Goal: Task Accomplishment & Management: Complete application form

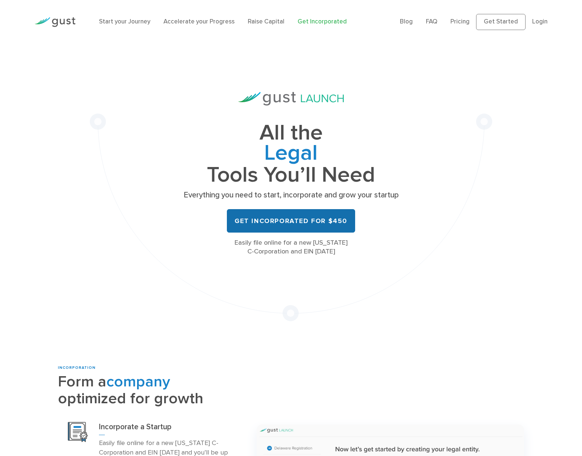
click at [283, 228] on link "Get Incorporated for $450" at bounding box center [291, 220] width 128 height 23
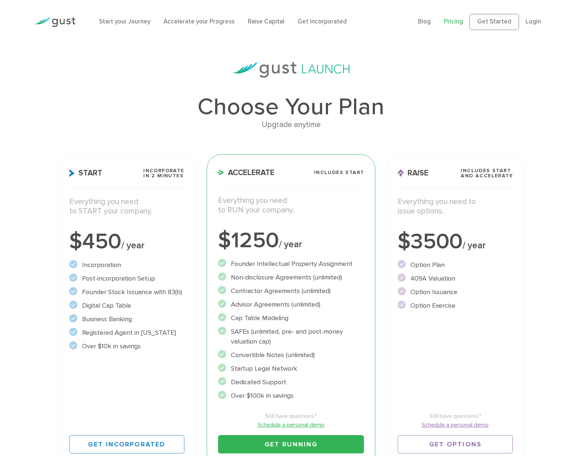
scroll to position [37, 0]
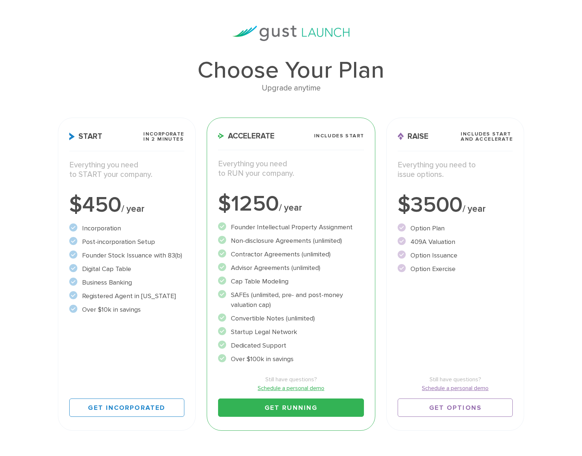
drag, startPoint x: 171, startPoint y: 252, endPoint x: 113, endPoint y: 253, distance: 58.2
click at [113, 253] on li "Founder Stock Issuance with 83(b)" at bounding box center [126, 256] width 115 height 10
drag, startPoint x: 113, startPoint y: 253, endPoint x: 127, endPoint y: 271, distance: 22.8
click at [127, 271] on li "Digital Cap Table" at bounding box center [126, 269] width 115 height 10
drag, startPoint x: 127, startPoint y: 271, endPoint x: 119, endPoint y: 284, distance: 14.6
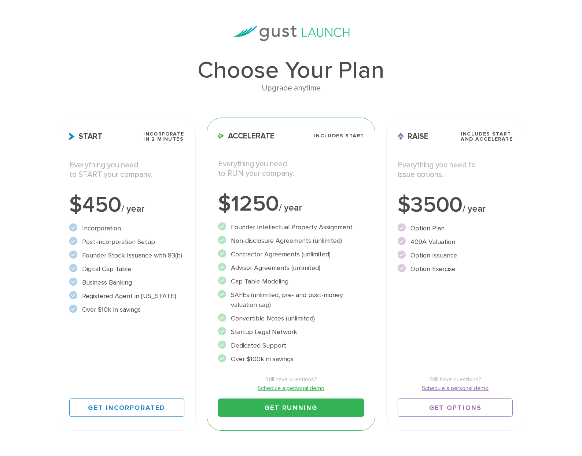
click at [119, 284] on li "Business Banking" at bounding box center [126, 283] width 115 height 10
drag, startPoint x: 119, startPoint y: 284, endPoint x: 154, endPoint y: 297, distance: 37.6
click at [154, 297] on li "Registered Agent in Delaware" at bounding box center [126, 296] width 115 height 10
drag, startPoint x: 89, startPoint y: 310, endPoint x: 133, endPoint y: 312, distance: 44.4
click at [133, 312] on li "Over $10k in savings" at bounding box center [126, 310] width 115 height 10
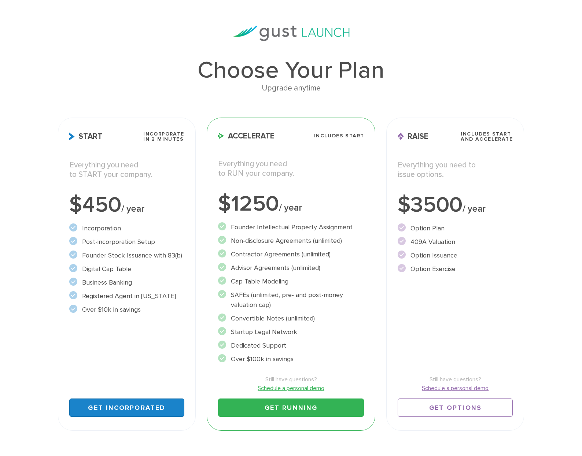
click at [129, 408] on link "Get Incorporated" at bounding box center [126, 407] width 115 height 18
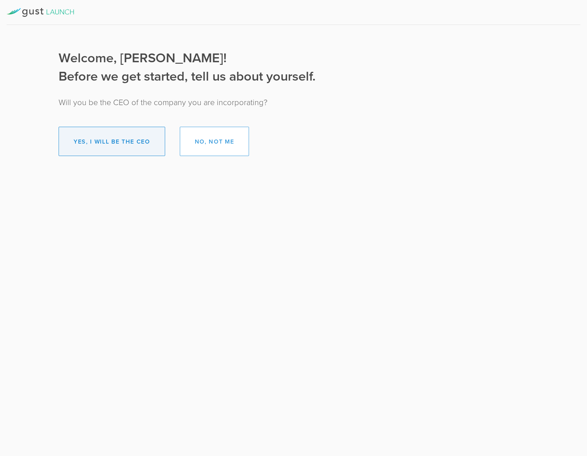
click at [130, 139] on button "Yes, I will be the CEO" at bounding box center [112, 141] width 107 height 29
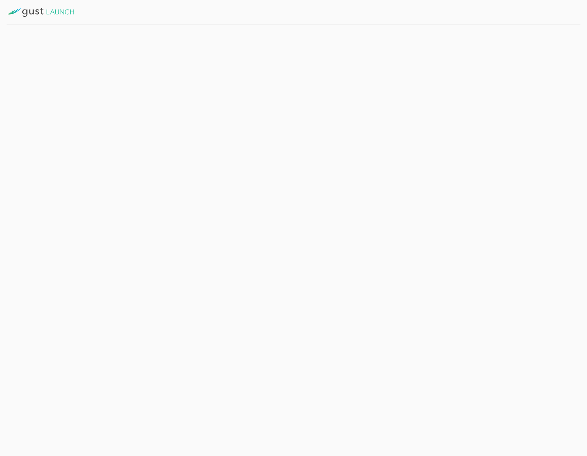
click at [186, 159] on button "Get Started" at bounding box center [188, 160] width 57 height 18
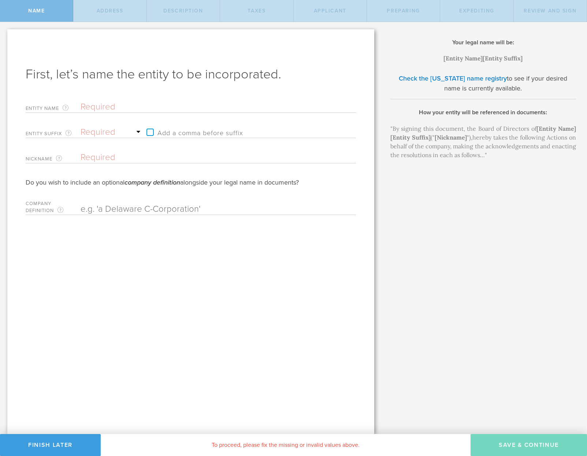
drag, startPoint x: 97, startPoint y: 106, endPoint x: 214, endPoint y: 122, distance: 117.9
click at [97, 106] on input "text" at bounding box center [206, 106] width 250 height 11
type input "M"
type input "Mo"
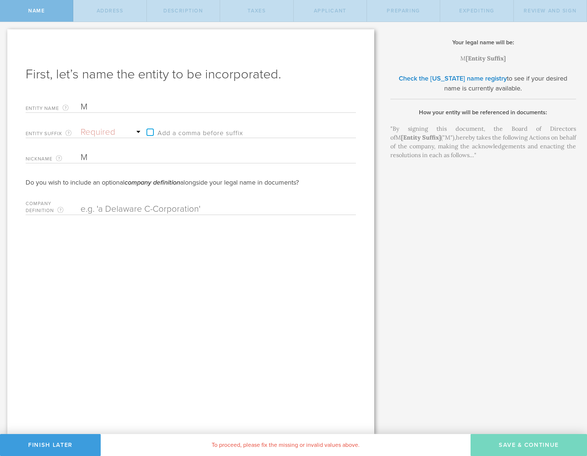
type input "Mo"
type input "Mom"
type input "Mome"
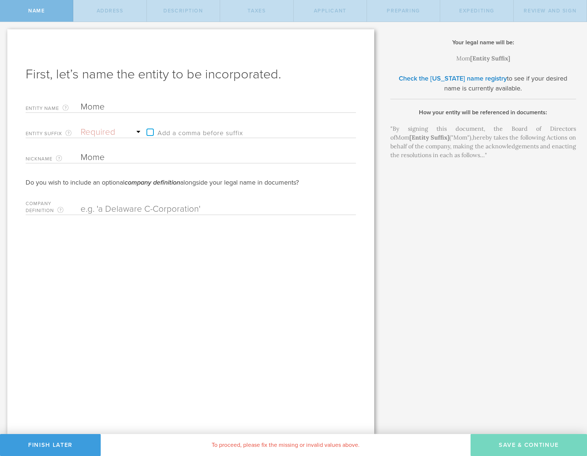
type input "Momen"
type input "Moment"
type input "Momentu"
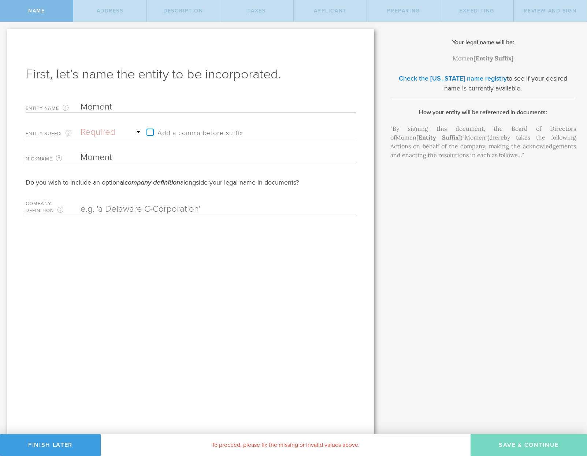
type input "Momentu"
type input "Momentum"
type input "Momentum A"
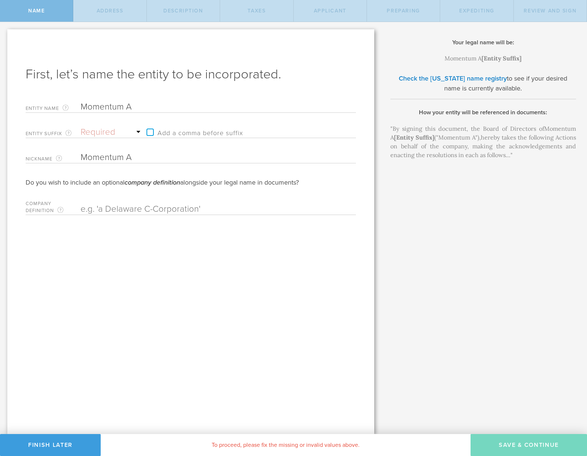
type input "Momentum AI"
type input "Momentum AI,"
type input "Momentum AI, I"
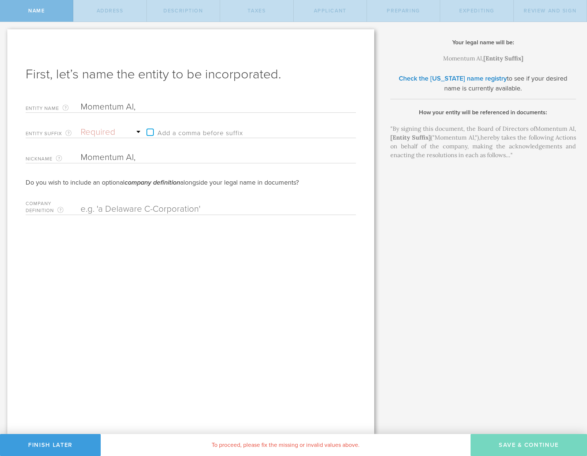
type input "Momentum AI, I"
type input "Momentum AI, In"
type input "Momentum AI, Inc"
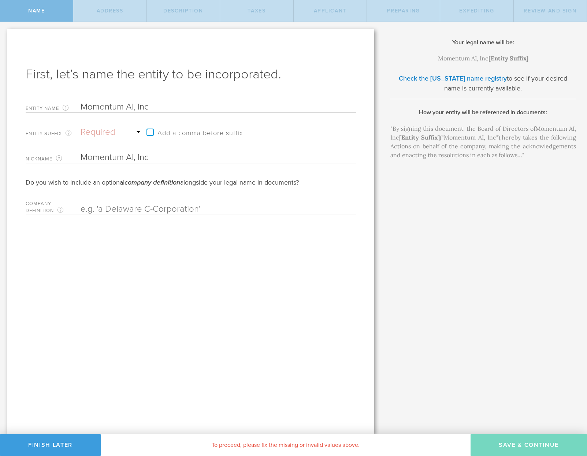
type input "Momentum AI, Inc."
click at [89, 130] on select "Required Association Club Co. Company Corp. Corporation Foundation Fund Inc. In…" at bounding box center [112, 132] width 62 height 11
select select "inc."
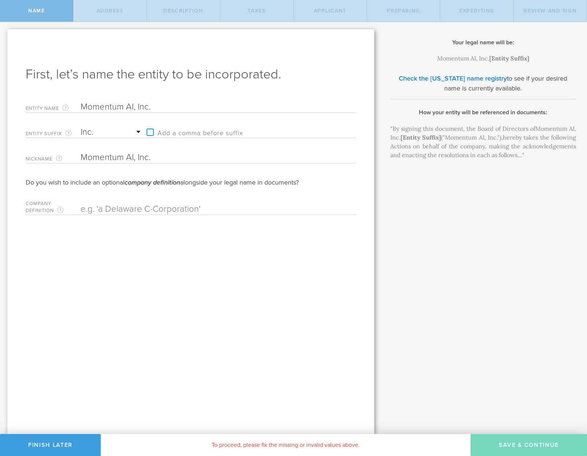
click at [81, 127] on select "Required Association Club Co. Company Corp. Corporation Foundation Fund Inc. In…" at bounding box center [112, 132] width 62 height 11
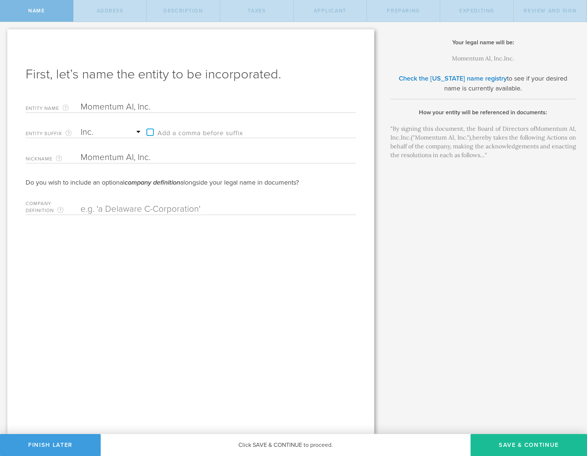
click at [155, 107] on input "Momentum AI, Inc." at bounding box center [206, 106] width 250 height 11
type input "Momentum AI, Inc"
type input "Momentum AI, In"
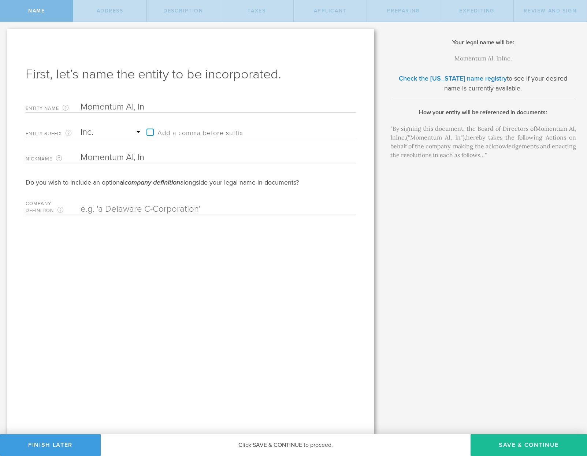
type input "Momentum AI, I"
type input "Momentum AI,"
type input "Momentum AI"
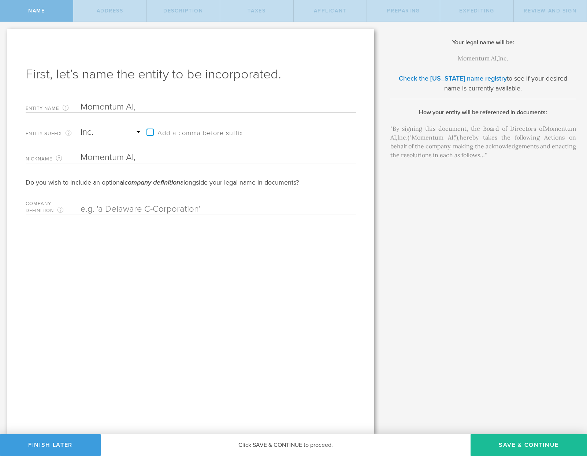
type input "Momentum AI"
click at [148, 131] on label "Add a comma before suffix" at bounding box center [193, 132] width 100 height 11
click at [148, 131] on input "Add a comma before suffix" at bounding box center [220, 128] width 155 height 11
checkbox input "true"
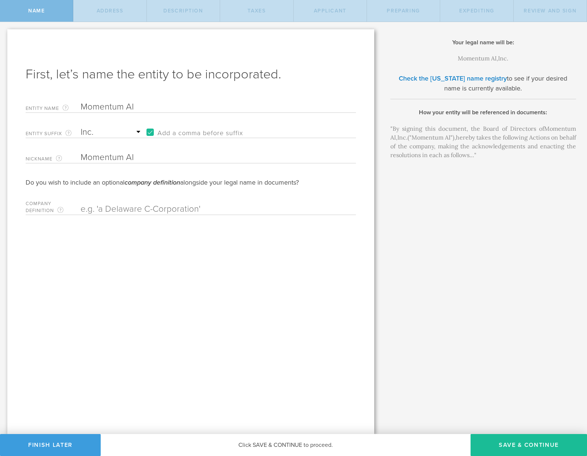
click at [142, 212] on input "text" at bounding box center [206, 209] width 250 height 11
click at [109, 182] on div "Do you wish to include an optional company definition alongside your legal name…" at bounding box center [191, 182] width 330 height 9
click at [175, 347] on div "First, let’s name the entity to be incorporated. Entity Name The name of your D…" at bounding box center [190, 231] width 367 height 405
click at [461, 79] on link "Check the Delaware name registry" at bounding box center [453, 78] width 108 height 8
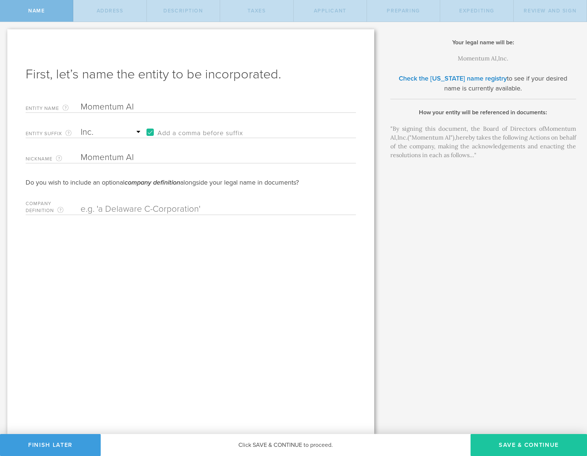
click at [519, 444] on button "Save & Continue" at bounding box center [529, 445] width 116 height 22
checkbox input "true"
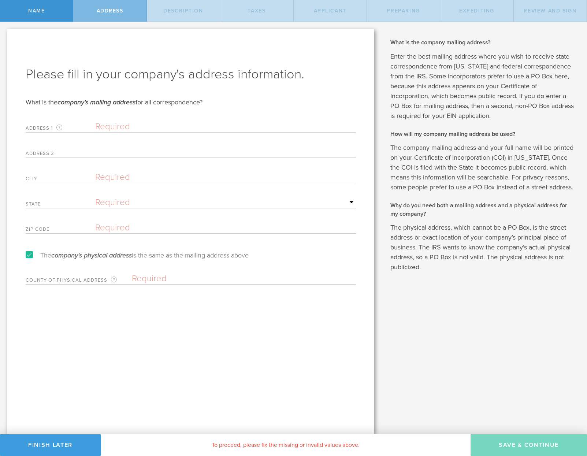
click at [108, 127] on input "text" at bounding box center [225, 126] width 261 height 11
type input "7095 Bristol Ln, Bozeman, MT 59715, USA"
type input "Bozeman"
select select "MT"
type input "59715"
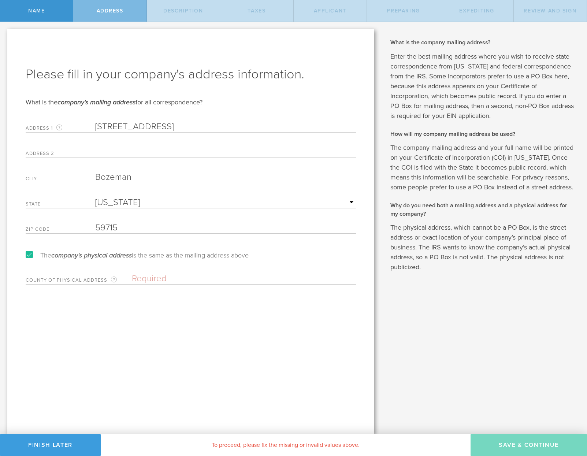
type input "Momentum Development"
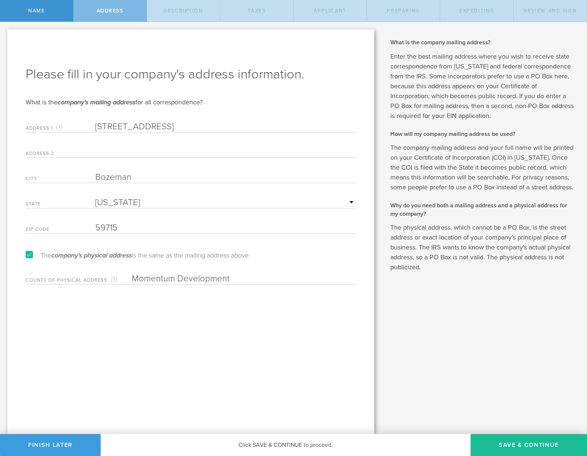
drag, startPoint x: 279, startPoint y: 125, endPoint x: 87, endPoint y: 130, distance: 192.7
click at [87, 130] on div "Address 1 A valid U.S. mailing address for your company that is current as of t…" at bounding box center [191, 125] width 330 height 15
type input "102 EAGLE FJORD RD, UNIT C"
click at [122, 303] on div "Please fill in your company's address information. What is the company's mailin…" at bounding box center [190, 231] width 367 height 405
drag, startPoint x: 247, startPoint y: 280, endPoint x: 113, endPoint y: 273, distance: 134.2
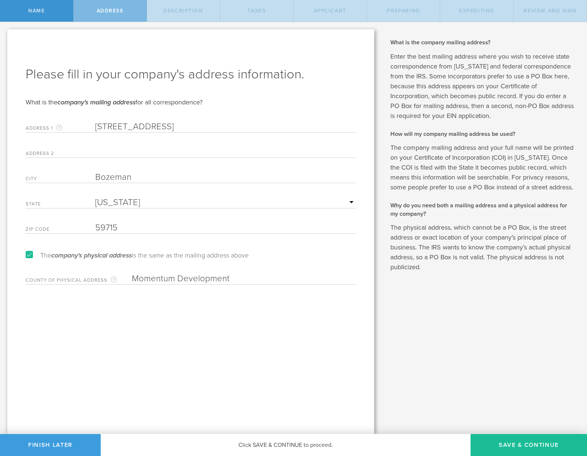
click at [113, 273] on div "County of physical address Enter the county in which the principal place of bus…" at bounding box center [191, 277] width 330 height 15
type input "Gallatin County"
click at [130, 302] on div "Please fill in your company's address information. What is the company's mailin…" at bounding box center [190, 231] width 367 height 405
click at [222, 126] on input "102 EAGLE FJORD RD, UNIT C" at bounding box center [225, 126] width 261 height 11
type input "102 EAGLE FJORD RD"
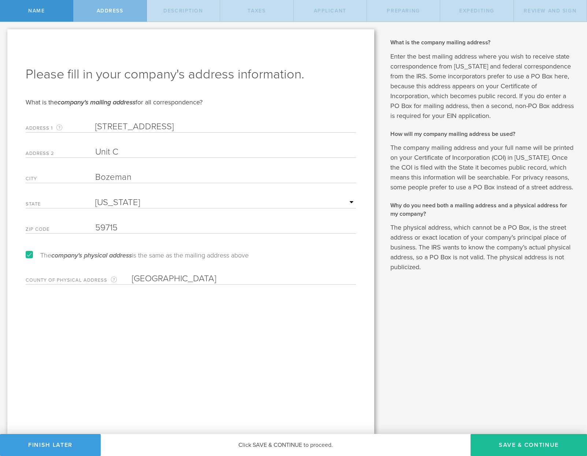
type input "Unit C"
click at [249, 94] on form "Please fill in your company's address information. What is the company's mailin…" at bounding box center [191, 175] width 330 height 219
drag, startPoint x: 189, startPoint y: 127, endPoint x: 122, endPoint y: 127, distance: 67.4
click at [111, 131] on input "102 EAGLE FJORD RD" at bounding box center [225, 126] width 261 height 11
click at [183, 127] on input "102 EAGLE FJORD RD" at bounding box center [225, 126] width 261 height 11
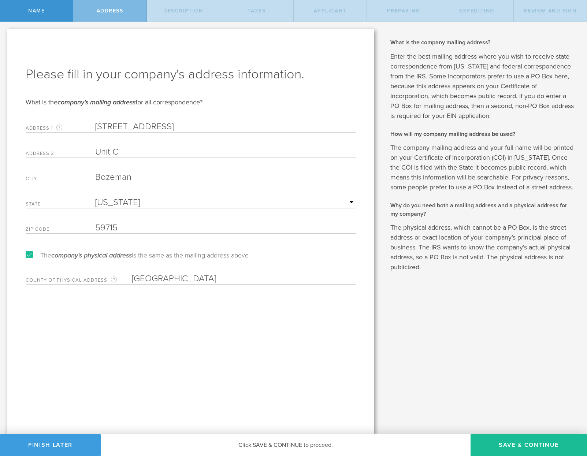
click at [183, 128] on input "102 EAGLE FJORD RD" at bounding box center [225, 126] width 261 height 11
type input "102 Eagle Fjord"
click at [320, 87] on form "Please fill in your company's address information. What is the company's mailin…" at bounding box center [191, 175] width 330 height 219
click at [524, 435] on button "Save & Continue" at bounding box center [529, 445] width 116 height 22
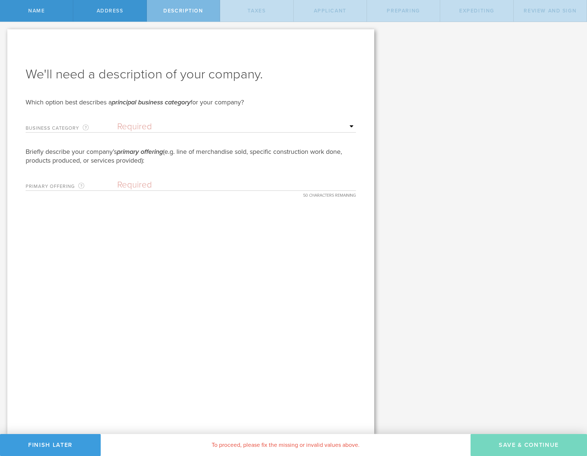
click at [138, 125] on select "Required Accommodation & food service Construction Finance & insurance Health c…" at bounding box center [236, 126] width 239 height 11
select select "other"
click at [117, 121] on select "Required Accommodation & food service Construction Finance & insurance Health c…" at bounding box center [236, 126] width 239 height 11
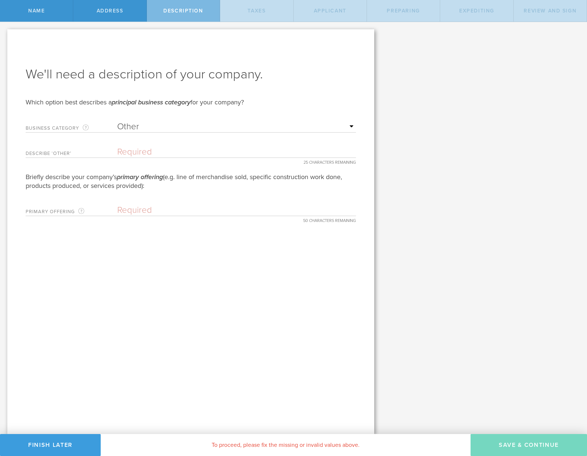
click at [142, 151] on input "text" at bounding box center [236, 152] width 239 height 11
type input "Software Services"
click at [137, 211] on input "text" at bounding box center [236, 210] width 239 height 11
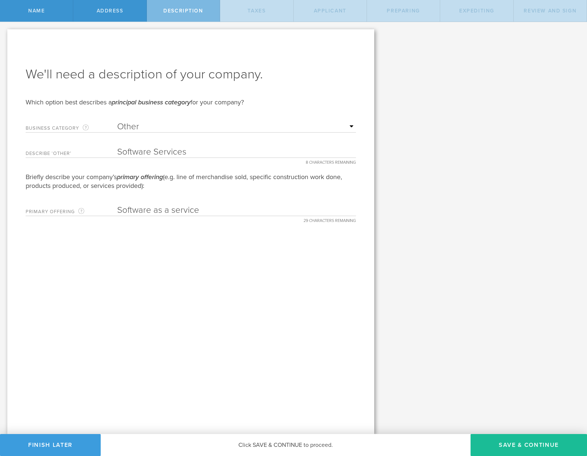
type input "Software as a service"
click at [287, 262] on div "We'll need a description of your company. Which option best describes a princip…" at bounding box center [190, 231] width 367 height 405
click at [515, 443] on button "Save & Continue" at bounding box center [529, 445] width 116 height 22
type input "0"
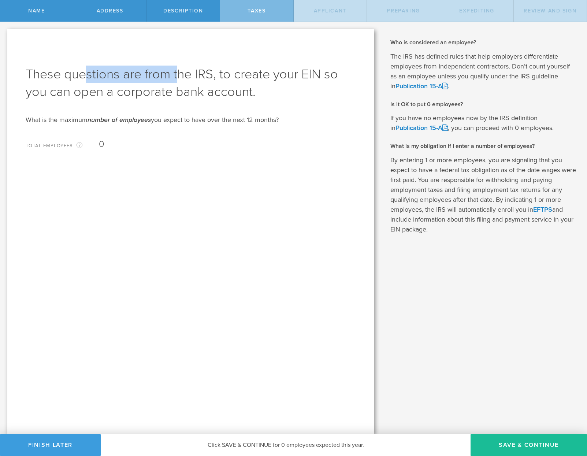
drag, startPoint x: 87, startPoint y: 73, endPoint x: 178, endPoint y: 74, distance: 91.6
click at [178, 74] on h1 "These questions are from the IRS, to create your EIN so you can open a corporat…" at bounding box center [191, 83] width 330 height 35
click at [324, 74] on h1 "These questions are from the IRS, to create your EIN so you can open a corporat…" at bounding box center [191, 83] width 330 height 35
click at [117, 143] on input "0" at bounding box center [225, 144] width 253 height 11
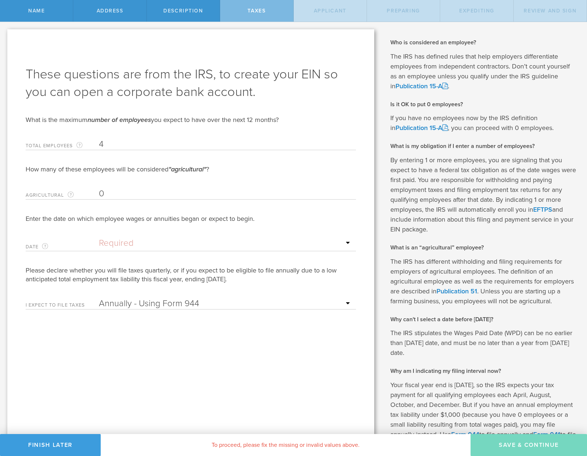
type input "4"
click at [115, 196] on input "0" at bounding box center [225, 193] width 253 height 11
click at [134, 241] on input "text" at bounding box center [225, 243] width 253 height 11
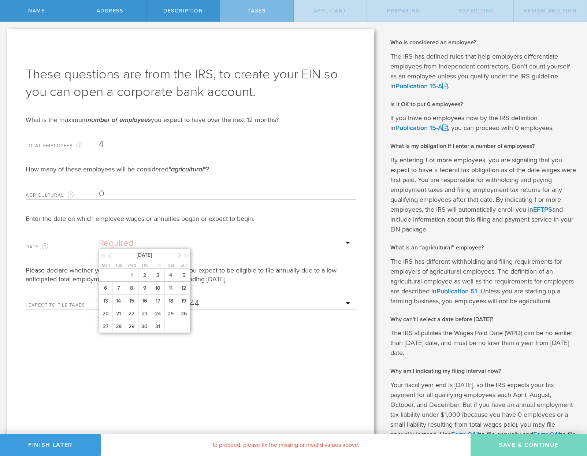
click at [178, 255] on icon at bounding box center [179, 255] width 3 height 9
click at [142, 275] on span "1" at bounding box center [144, 275] width 13 height 13
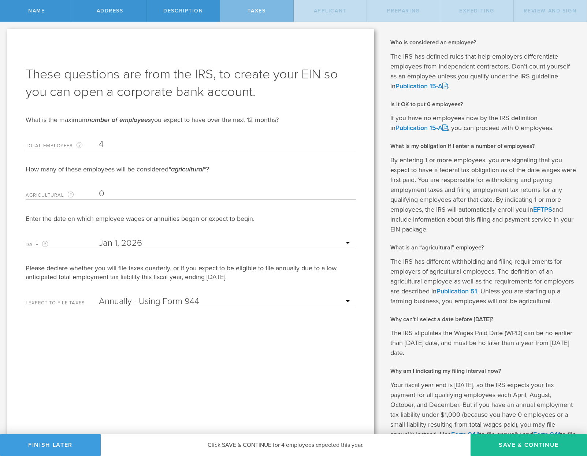
click at [344, 301] on select "Annually - Using Form 944 Quarterly - Using Form 941" at bounding box center [225, 301] width 253 height 11
select select "false"
click at [99, 296] on select "Annually - Using Form 944 Quarterly - Using Form 941" at bounding box center [225, 301] width 253 height 11
click at [285, 352] on div "These questions are from the IRS, to create your EIN so you can open a corporat…" at bounding box center [190, 260] width 367 height 463
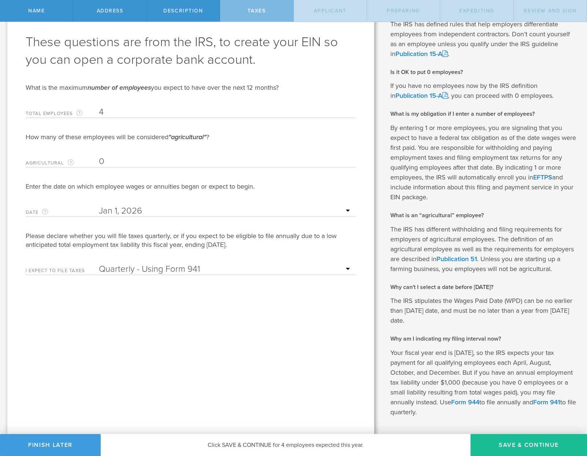
scroll to position [68, 0]
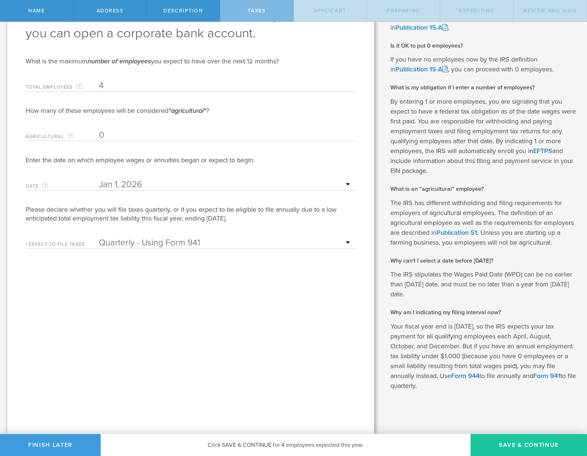
click at [524, 446] on button "Save & Continue" at bounding box center [529, 445] width 116 height 22
type input "CEO"
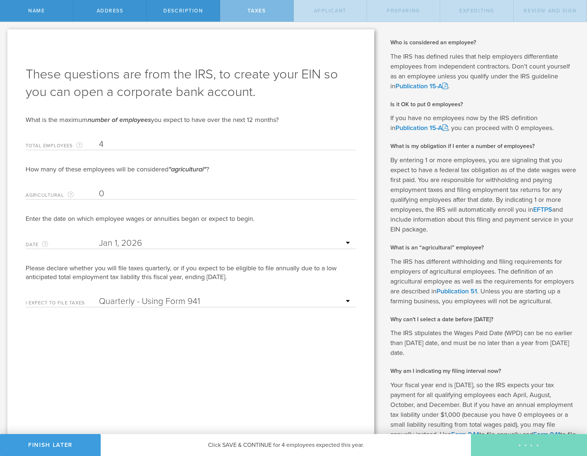
select select "US"
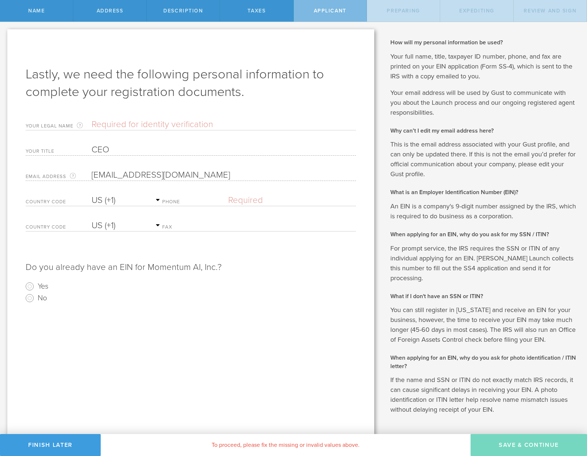
click at [168, 124] on input "text" at bounding box center [224, 124] width 264 height 11
type input "Jake Anders Lewendal"
click at [182, 200] on label "Phone" at bounding box center [195, 203] width 66 height 6
click at [136, 198] on select "AC (+247) AD (+376) AE (+971) AF (+93) AG (+1) AI (+1) AL (+355) AM (+374) AO (…" at bounding box center [127, 200] width 71 height 11
click at [179, 198] on div "Phone Please enter a valid phone number." at bounding box center [259, 198] width 194 height 15
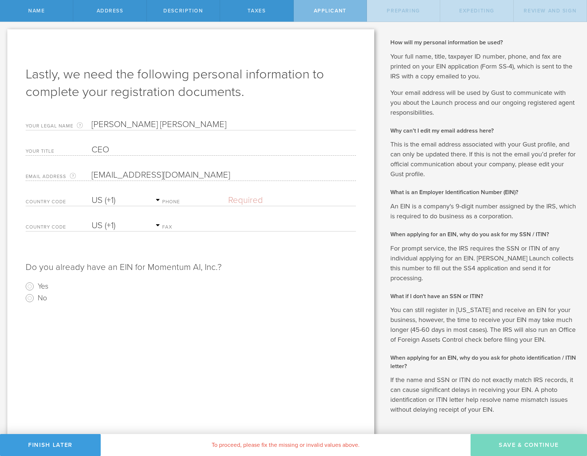
click at [141, 199] on select "AC (+247) AD (+376) AE (+971) AF (+93) AG (+1) AI (+1) AL (+355) AM (+374) AO (…" at bounding box center [127, 200] width 71 height 11
click at [192, 200] on label "Phone" at bounding box center [195, 203] width 66 height 6
click at [242, 202] on input "text" at bounding box center [292, 200] width 128 height 11
type input "(406) 580-3581"
click at [263, 322] on div "Lastly, we need the following personal information to complete your registratio…" at bounding box center [190, 243] width 367 height 429
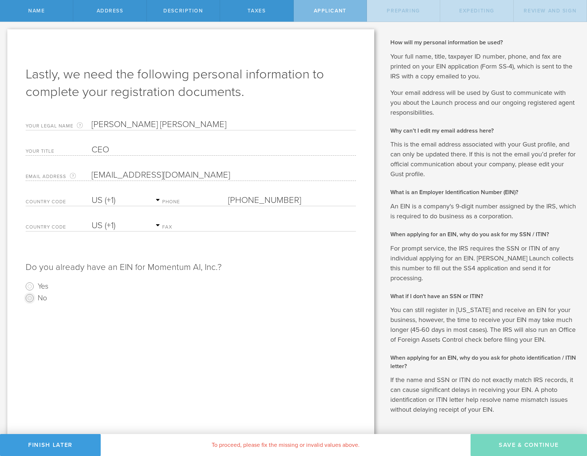
click at [28, 298] on input "No" at bounding box center [30, 298] width 12 height 12
radio input "true"
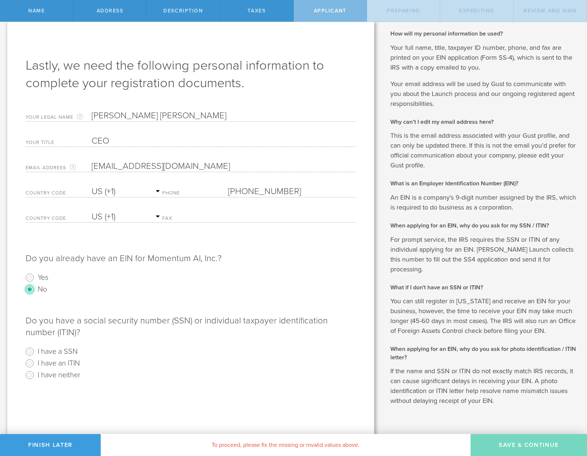
scroll to position [14, 0]
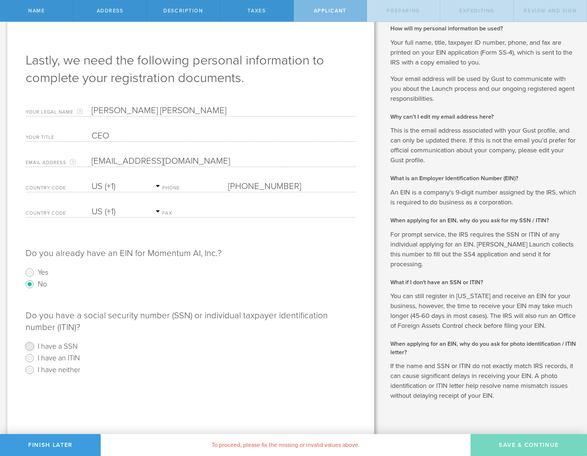
click at [31, 348] on input "I have a SSN" at bounding box center [30, 347] width 12 height 12
radio input "true"
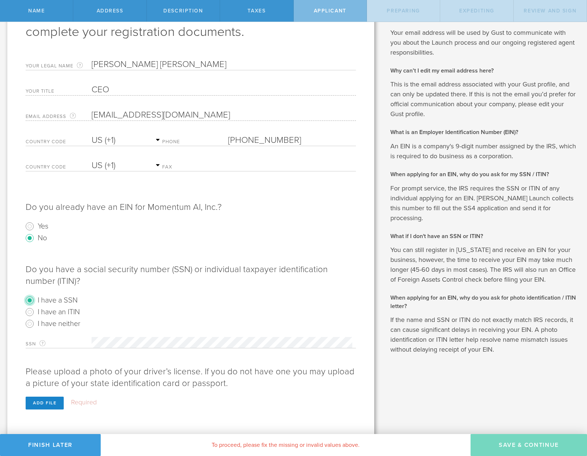
scroll to position [63, 0]
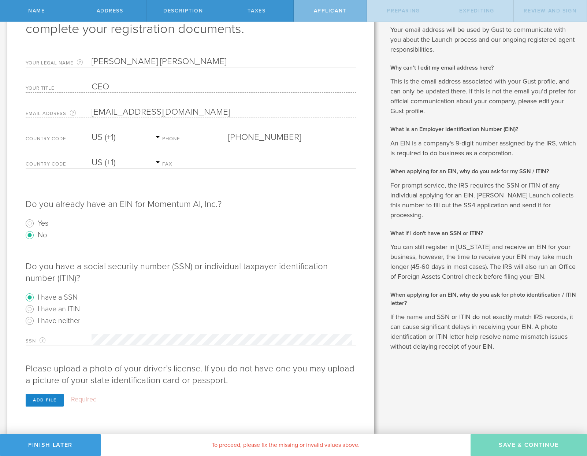
click at [229, 277] on p "Do you have a social security number (SSN) or individual taxpayer identificatio…" at bounding box center [191, 268] width 330 height 31
click at [49, 397] on div "Add file" at bounding box center [45, 400] width 38 height 13
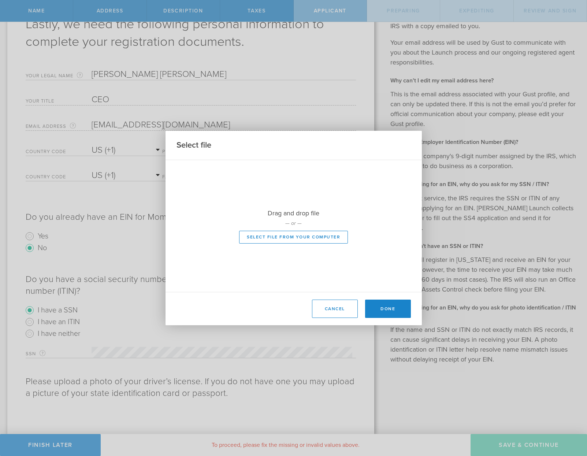
scroll to position [50, 0]
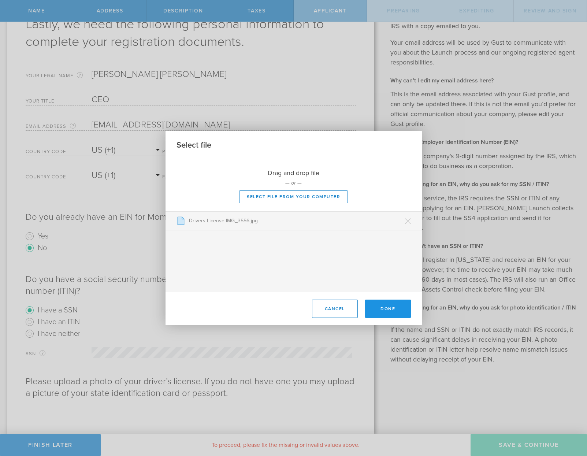
click at [385, 308] on button "Done" at bounding box center [388, 309] width 46 height 18
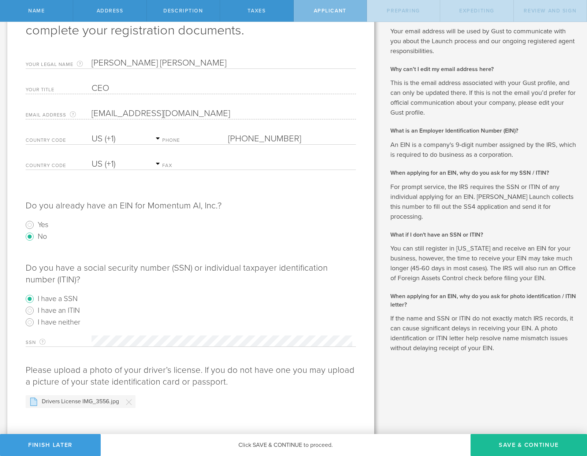
scroll to position [67, 0]
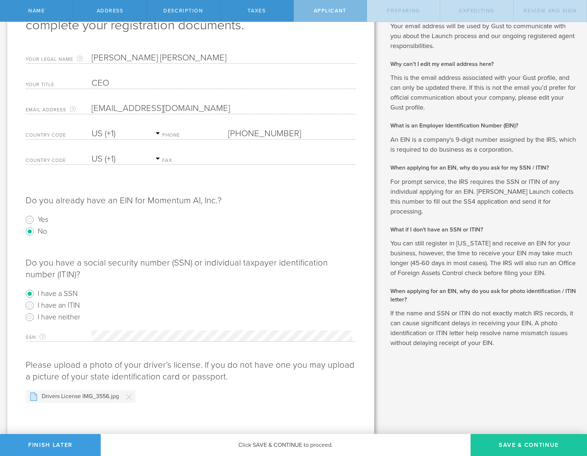
click at [515, 441] on button "Save & Continue" at bounding box center [529, 445] width 116 height 22
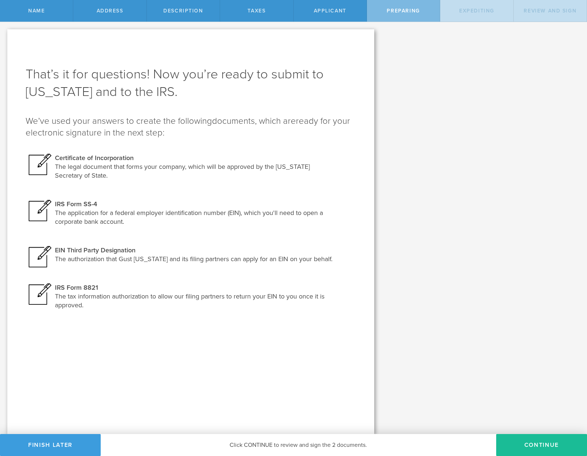
click at [102, 163] on div "The legal document that forms your company, which will be approved by the Delaw…" at bounding box center [196, 171] width 283 height 18
click at [44, 157] on div at bounding box center [40, 164] width 29 height 22
click at [516, 443] on button "Continue" at bounding box center [541, 445] width 91 height 22
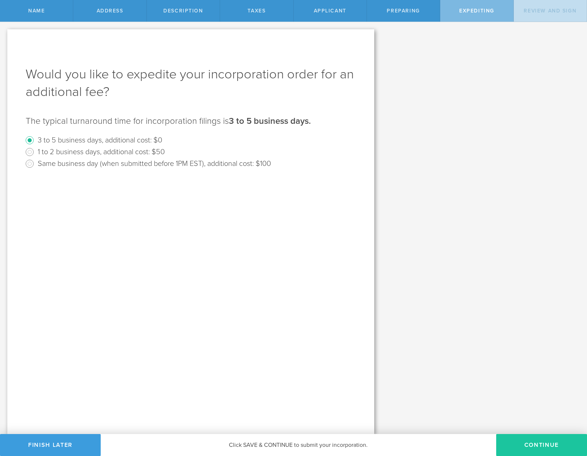
click at [518, 448] on button "Continue" at bounding box center [541, 445] width 91 height 22
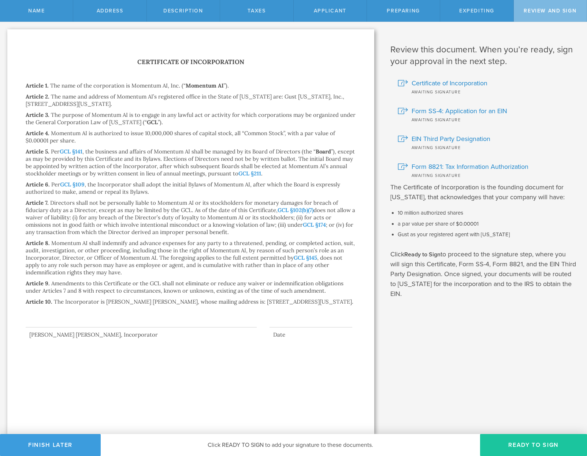
click at [515, 447] on button "Ready to Sign" at bounding box center [533, 445] width 107 height 22
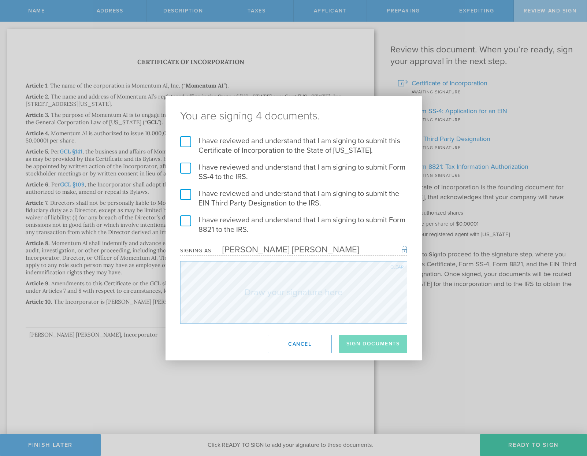
click at [185, 144] on label "I have reviewed and understand that I am signing to submit this Certificate of …" at bounding box center [293, 145] width 227 height 19
click at [0, 0] on input "I have reviewed and understand that I am signing to submit this Certificate of …" at bounding box center [0, 0] width 0 height 0
click at [189, 170] on label "I have reviewed and understand that I am signing to submit Form SS-4 to the IRS." at bounding box center [293, 172] width 227 height 19
click at [0, 0] on input "I have reviewed and understand that I am signing to submit Form SS-4 to the IRS." at bounding box center [0, 0] width 0 height 0
click at [188, 194] on label "I have reviewed and understand that I am signing to submit the EIN Third Party …" at bounding box center [293, 198] width 227 height 19
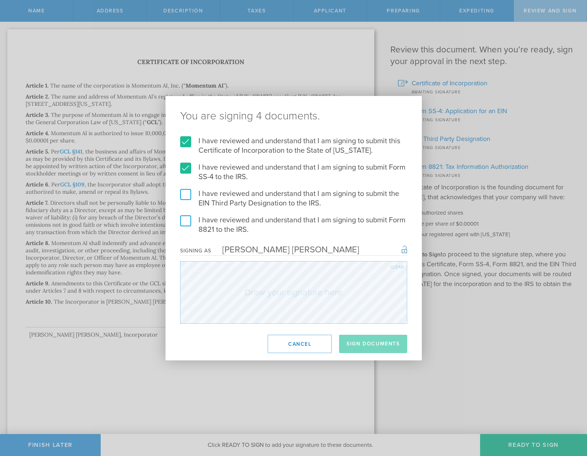
click at [0, 0] on input "I have reviewed and understand that I am signing to submit the EIN Third Party …" at bounding box center [0, 0] width 0 height 0
click at [188, 226] on label "I have reviewed and understand that I am signing to submit Form 8821 to the IRS." at bounding box center [293, 224] width 227 height 19
click at [0, 0] on input "I have reviewed and understand that I am signing to submit Form 8821 to the IRS." at bounding box center [0, 0] width 0 height 0
click at [363, 339] on button "Sign Documents" at bounding box center [373, 344] width 68 height 18
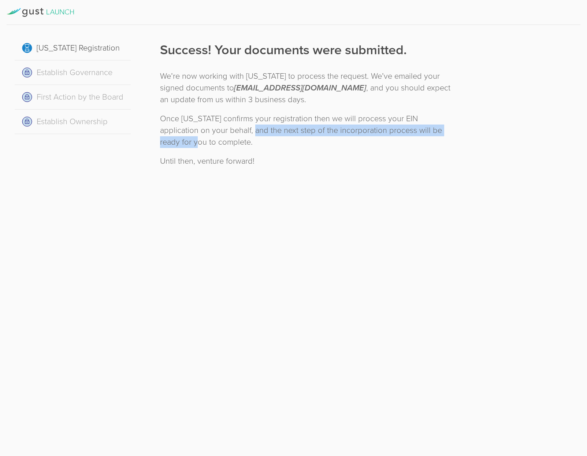
drag, startPoint x: 220, startPoint y: 130, endPoint x: 445, endPoint y: 130, distance: 225.2
click at [445, 130] on div "Once Delaware confirms your registration then we will process your EIN applicat…" at bounding box center [307, 130] width 294 height 35
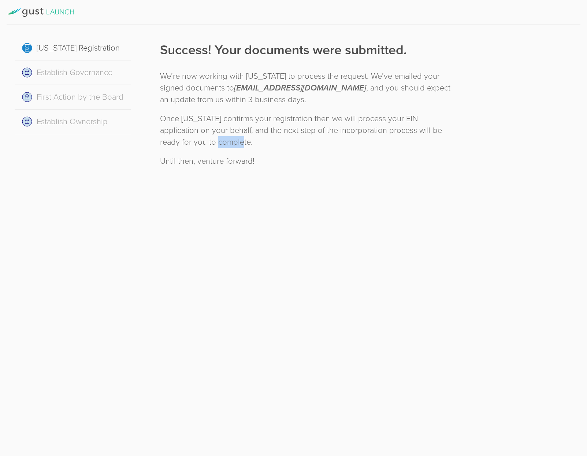
drag, startPoint x: 168, startPoint y: 141, endPoint x: 190, endPoint y: 142, distance: 22.0
click at [190, 142] on div "Once Delaware confirms your registration then we will process your EIN applicat…" at bounding box center [307, 130] width 294 height 35
drag, startPoint x: 190, startPoint y: 142, endPoint x: 248, endPoint y: 160, distance: 60.9
click at [248, 160] on div "Until then, venture forward!" at bounding box center [307, 161] width 294 height 12
drag, startPoint x: 248, startPoint y: 160, endPoint x: 359, endPoint y: 133, distance: 114.4
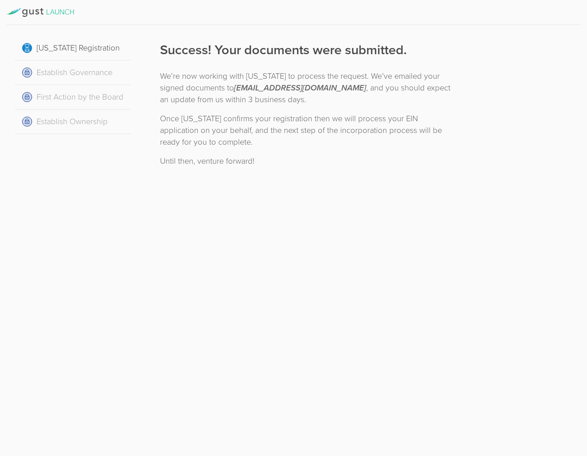
click at [360, 130] on div "Once Delaware confirms your registration then we will process your EIN applicat…" at bounding box center [307, 130] width 294 height 35
